Goal: Browse casually

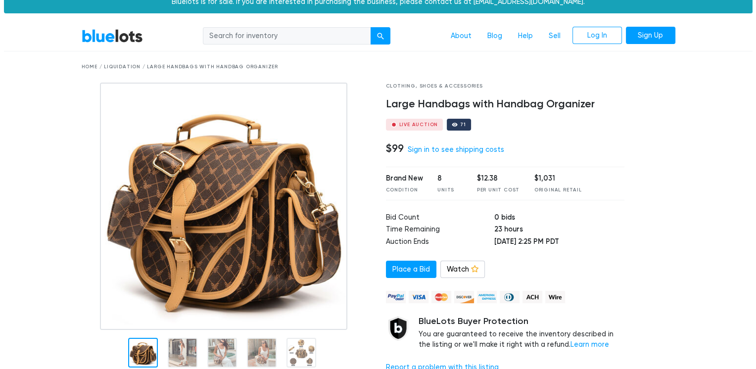
scroll to position [5, 0]
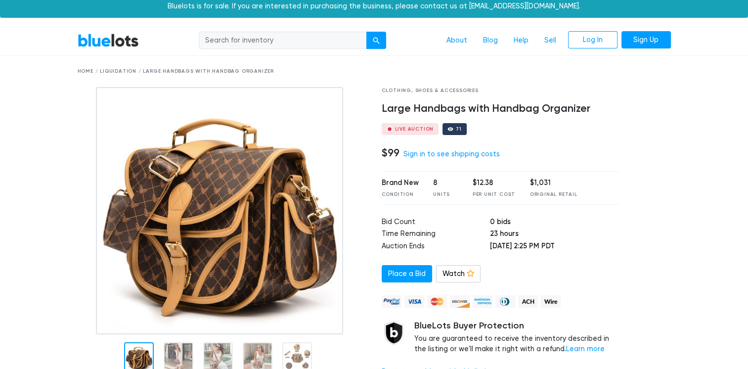
click at [222, 181] on img at bounding box center [219, 210] width 247 height 247
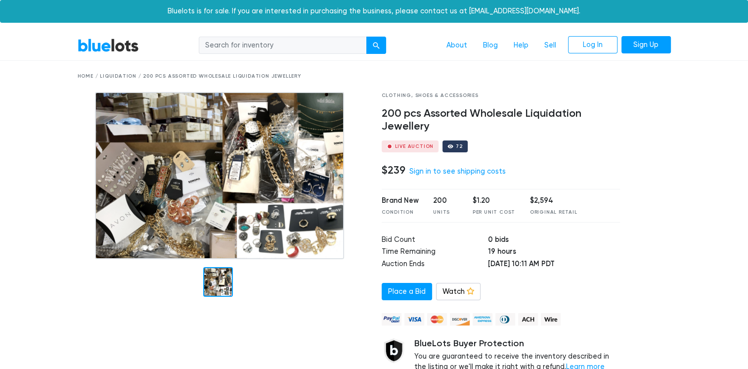
click at [203, 181] on img at bounding box center [219, 175] width 249 height 167
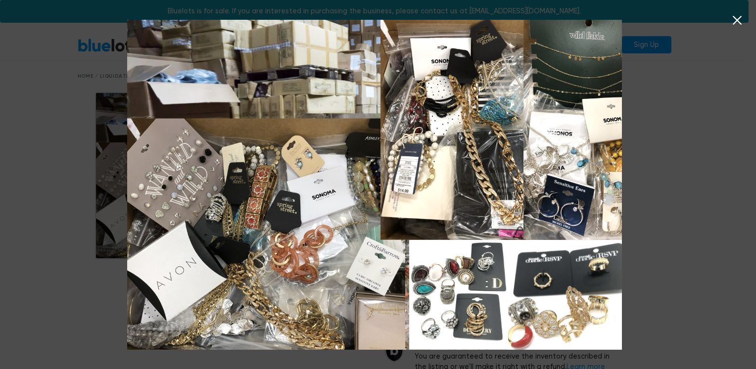
click at [735, 15] on icon at bounding box center [737, 20] width 15 height 15
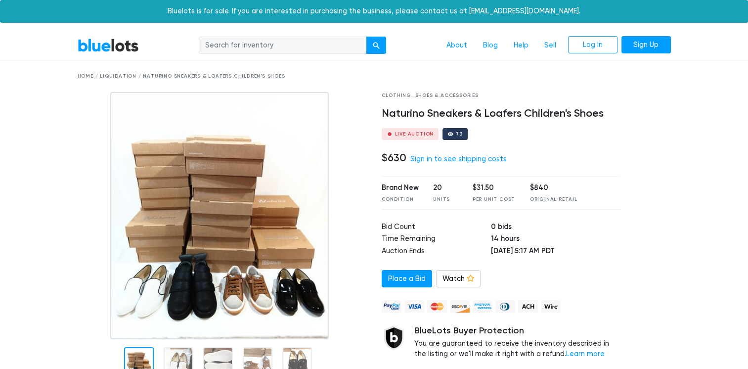
click at [214, 274] on img at bounding box center [219, 215] width 219 height 247
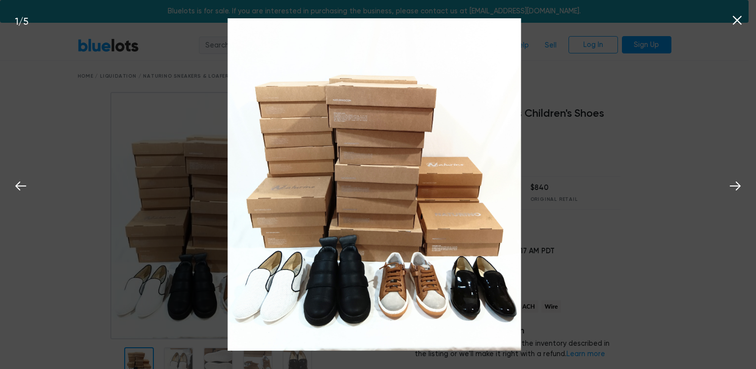
click at [740, 20] on icon at bounding box center [737, 20] width 15 height 15
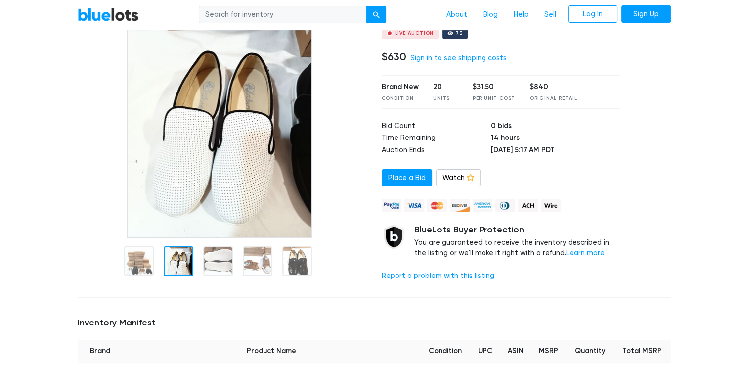
scroll to position [90, 0]
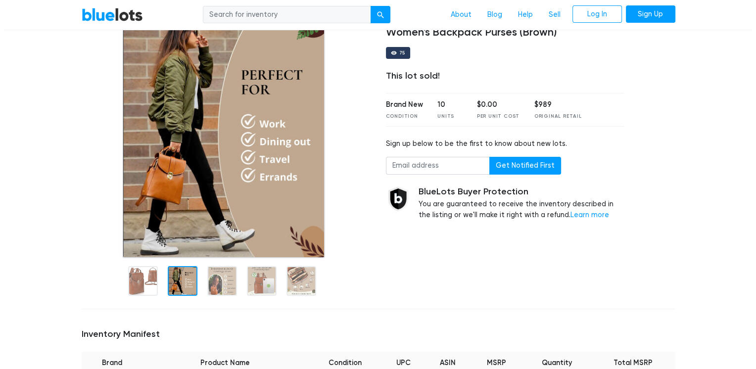
scroll to position [71, 0]
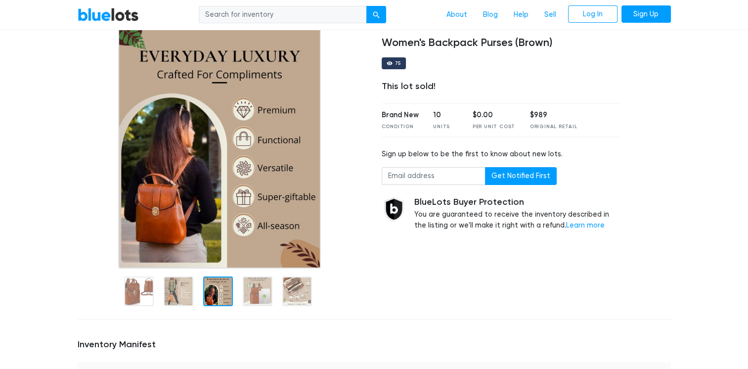
click at [214, 286] on div at bounding box center [218, 292] width 30 height 30
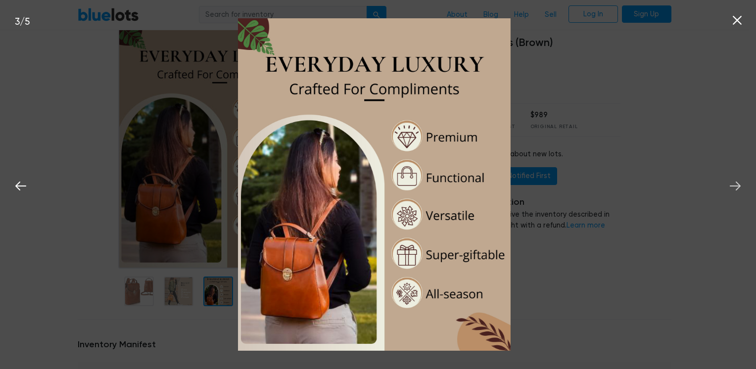
click at [734, 184] on icon at bounding box center [735, 186] width 15 height 15
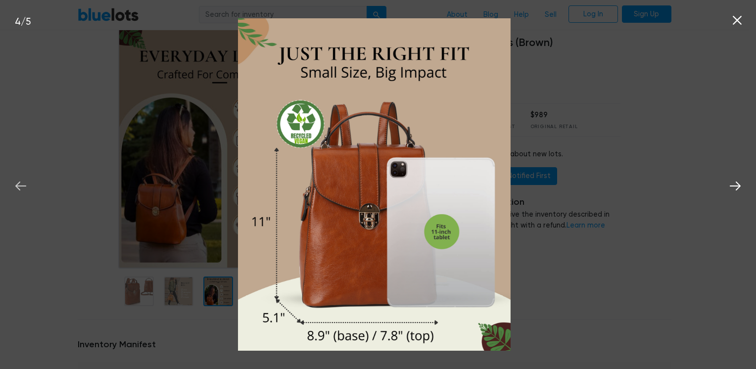
click at [21, 187] on icon at bounding box center [20, 186] width 15 height 15
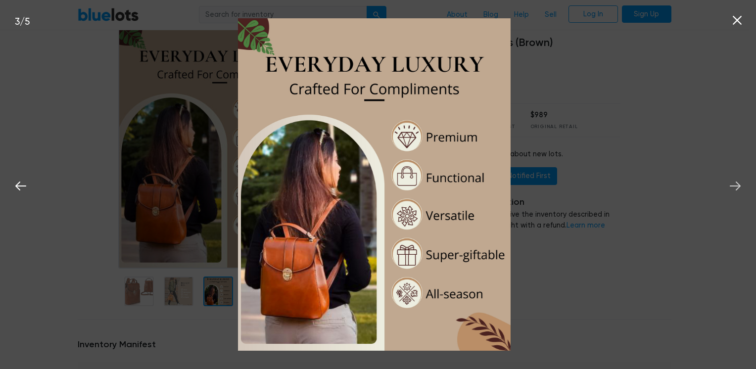
click at [739, 188] on icon at bounding box center [735, 186] width 15 height 15
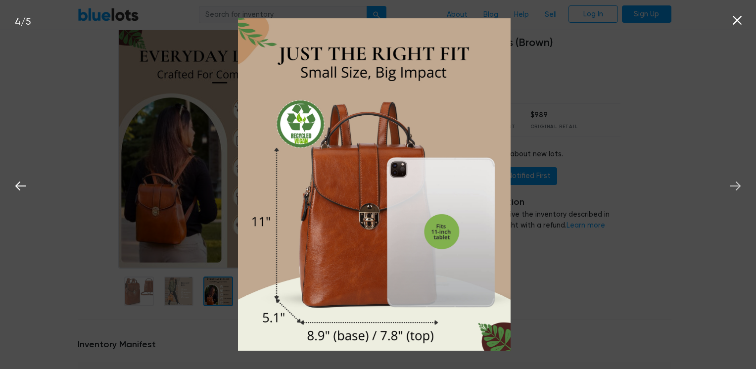
click at [739, 188] on icon at bounding box center [735, 186] width 15 height 15
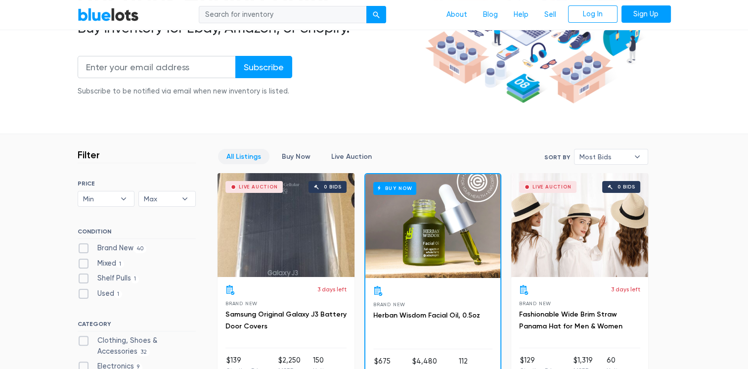
scroll to position [293, 0]
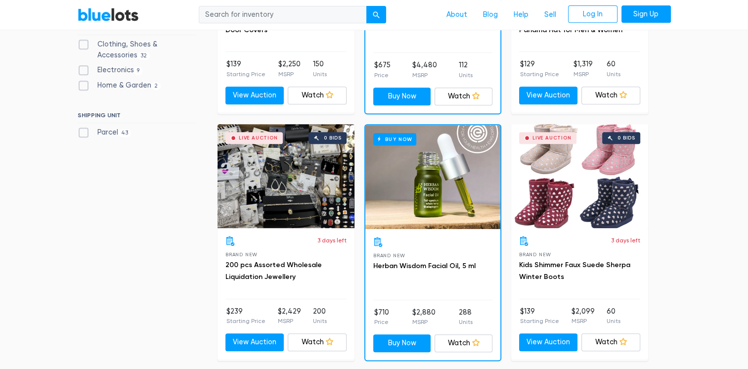
scroll to position [492, 0]
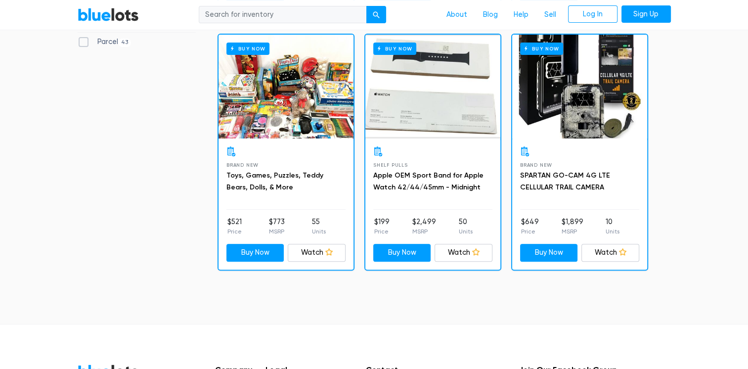
scroll to position [320, 0]
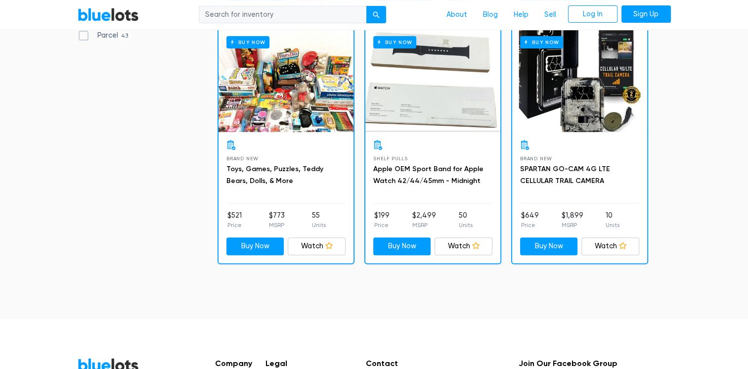
click at [269, 87] on div "Buy Now" at bounding box center [286, 80] width 135 height 104
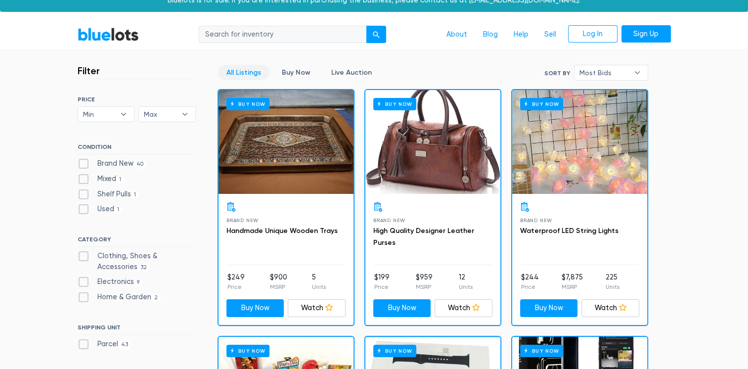
scroll to position [0, 0]
